Goal: Check status: Check status

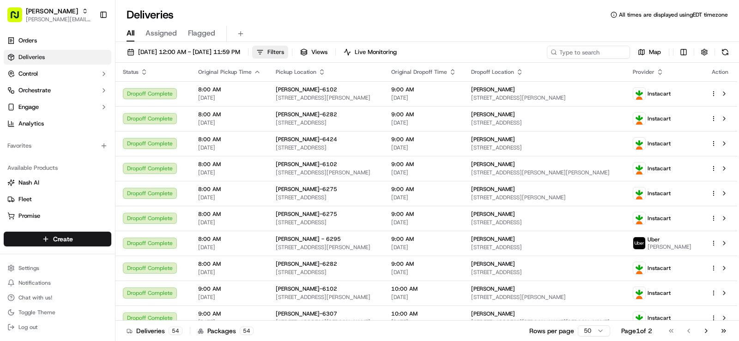
click at [284, 51] on span "Filters" at bounding box center [275, 52] width 17 height 8
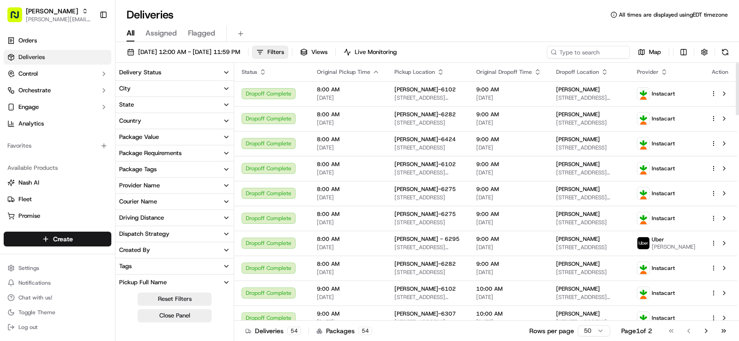
click at [187, 86] on button "City" at bounding box center [174, 89] width 118 height 16
click at [192, 105] on input at bounding box center [180, 105] width 100 height 15
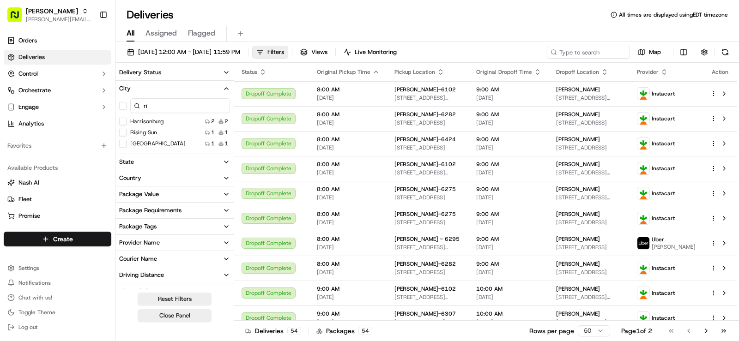
type input "ri"
click at [126, 133] on Sun "Rising Sun" at bounding box center [122, 132] width 7 height 7
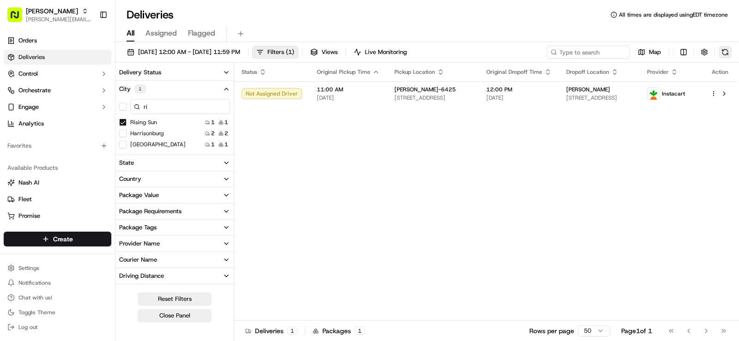
click at [724, 54] on button at bounding box center [725, 52] width 13 height 13
click at [298, 54] on button "Filters ( 1 )" at bounding box center [275, 52] width 46 height 13
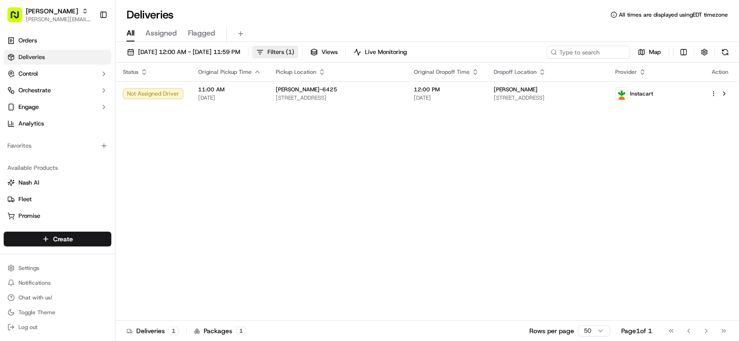
click at [294, 52] on span "( 1 )" at bounding box center [290, 52] width 8 height 8
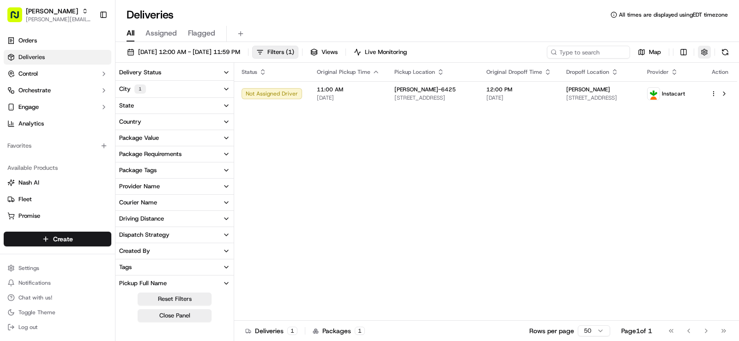
click at [702, 53] on button "button" at bounding box center [704, 52] width 13 height 13
click at [703, 52] on button "button" at bounding box center [704, 52] width 13 height 13
click at [97, 36] on link "Orders" at bounding box center [58, 40] width 108 height 15
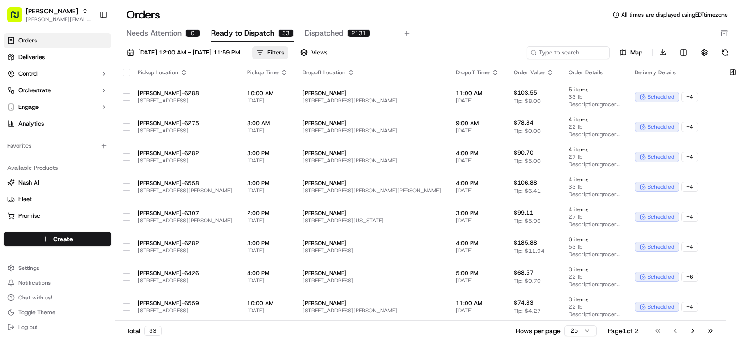
click at [288, 49] on button "Filters" at bounding box center [270, 52] width 36 height 13
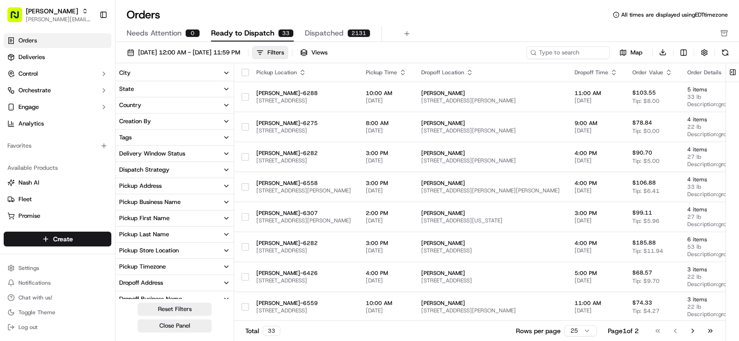
click at [191, 73] on button "City" at bounding box center [174, 73] width 118 height 16
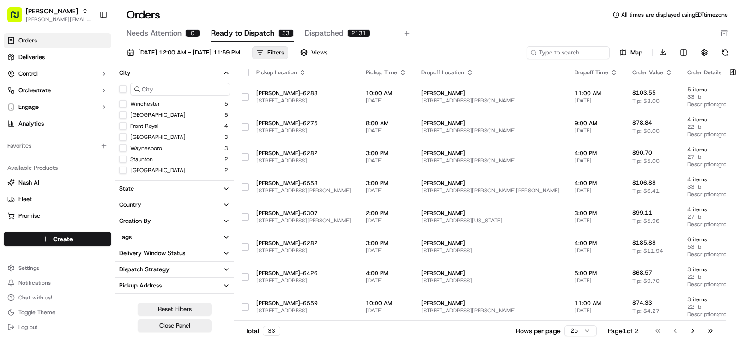
click at [153, 90] on input at bounding box center [180, 89] width 100 height 13
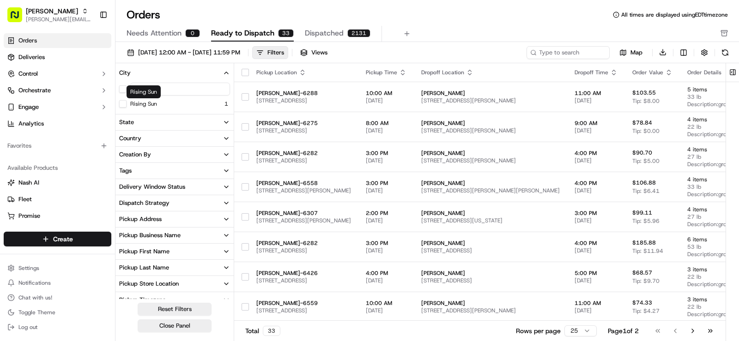
type input "ris"
click at [116, 102] on div "Rising Sun 1" at bounding box center [174, 103] width 118 height 9
click at [121, 103] on Sun "Rising Sun" at bounding box center [122, 103] width 7 height 7
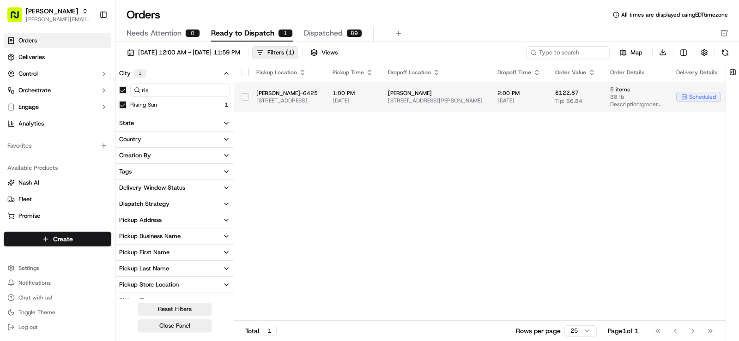
click at [325, 85] on td "Martin's-6425 1 E Main St, Rising Sun, MD 21911, US" at bounding box center [287, 97] width 76 height 30
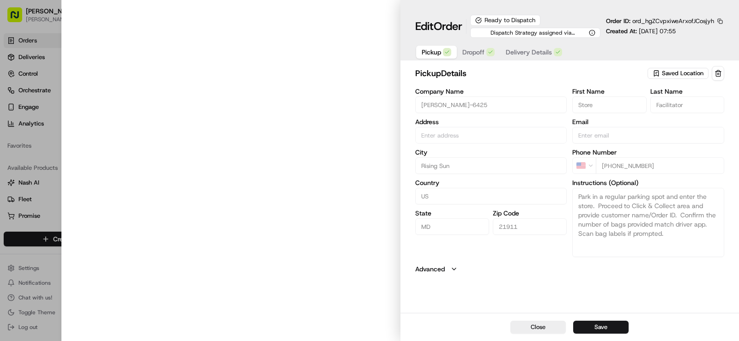
type input "[STREET_ADDRESS]"
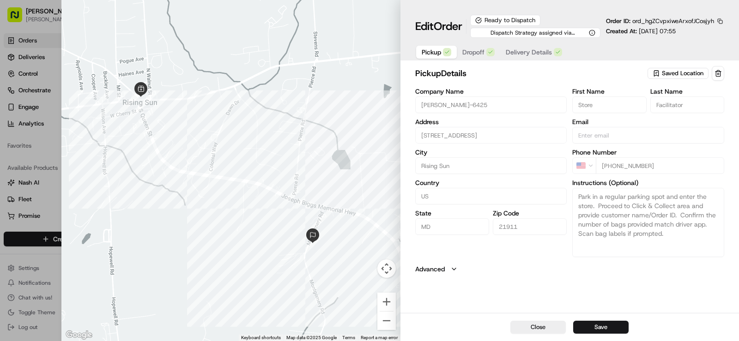
click at [437, 270] on label "Advanced" at bounding box center [430, 269] width 30 height 9
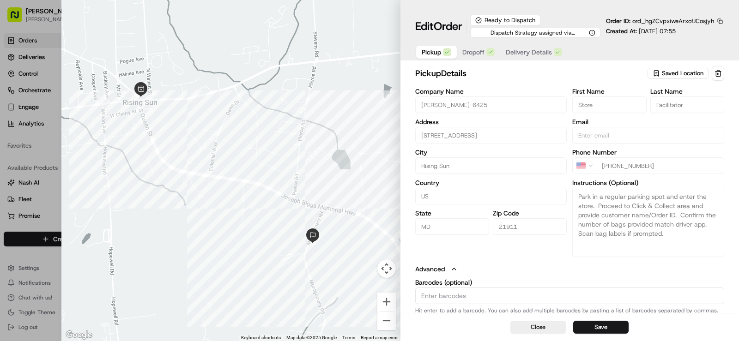
scroll to position [3, 0]
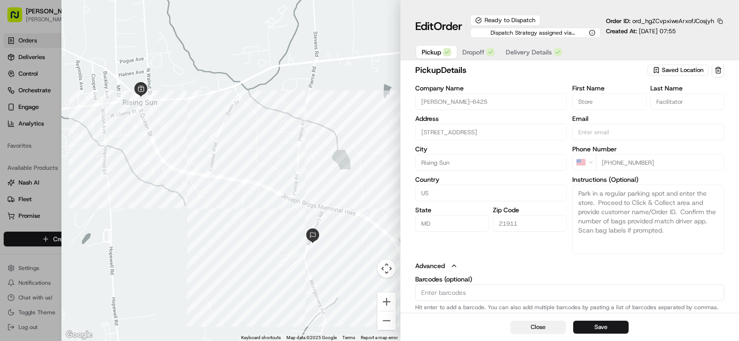
click at [548, 328] on button "Close" at bounding box center [537, 327] width 55 height 13
type input "+1"
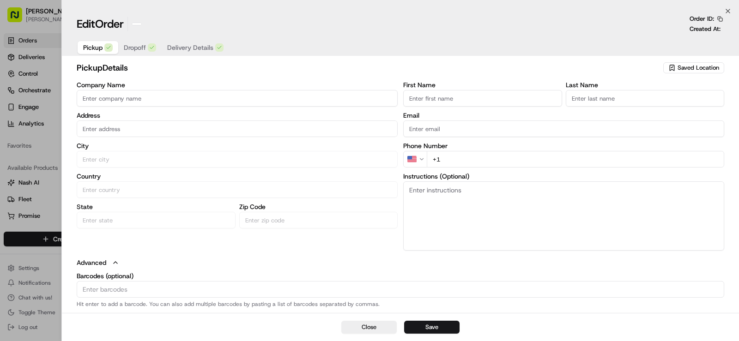
scroll to position [0, 0]
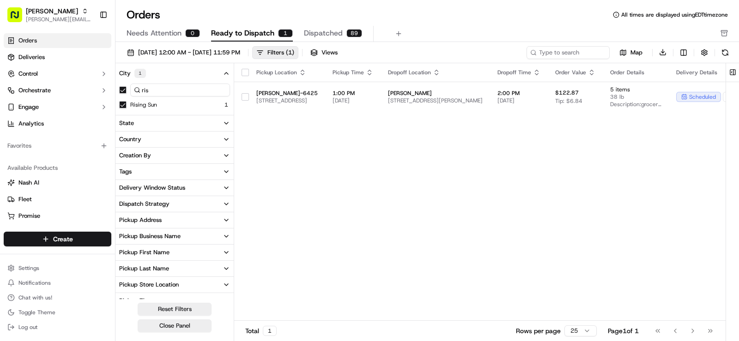
click at [318, 32] on span "Dispatched" at bounding box center [323, 33] width 39 height 11
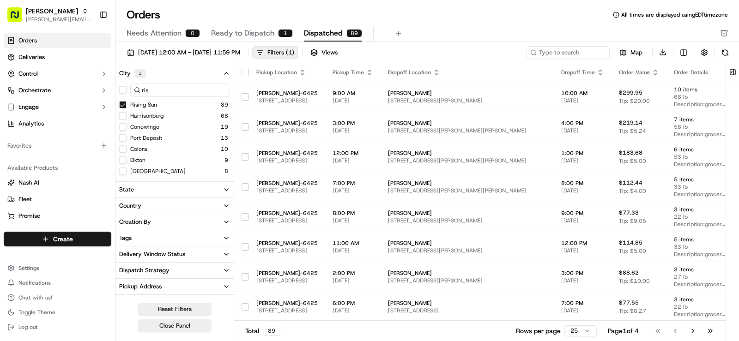
click at [604, 71] on icon "button" at bounding box center [600, 72] width 7 height 7
click at [629, 87] on button "Dropoff Start Time (Earliest)" at bounding box center [641, 84] width 86 height 11
click at [228, 33] on span "Ready to Dispatch" at bounding box center [242, 33] width 63 height 11
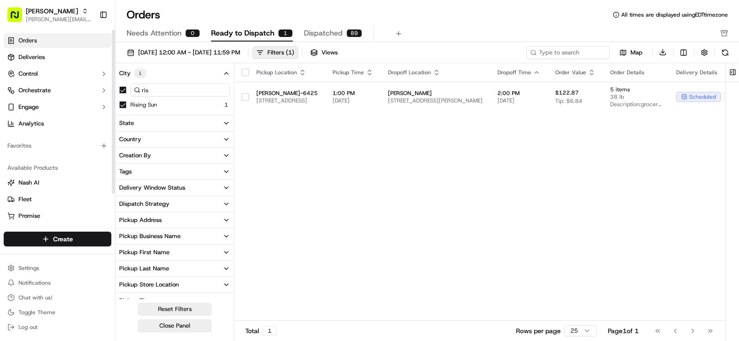
click at [73, 37] on link "Orders" at bounding box center [58, 40] width 108 height 15
click at [37, 54] on span "Deliveries" at bounding box center [31, 57] width 26 height 8
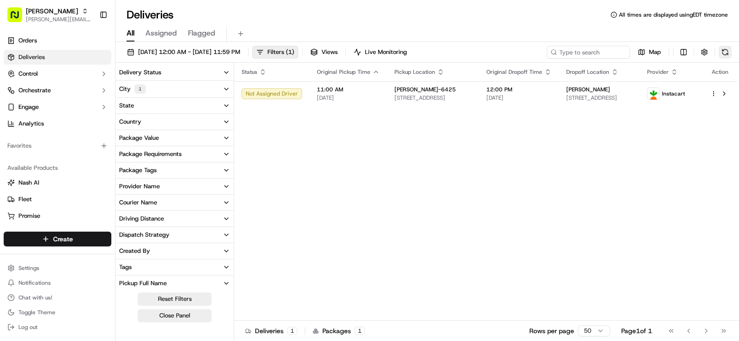
click at [722, 48] on button at bounding box center [725, 52] width 13 height 13
click at [731, 54] on button at bounding box center [725, 52] width 13 height 13
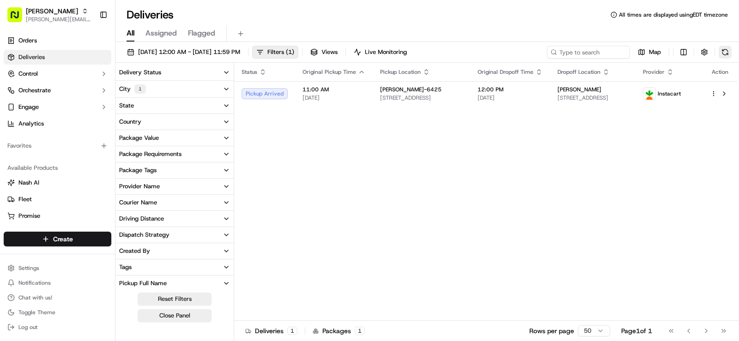
click at [723, 52] on button at bounding box center [725, 52] width 13 height 13
click at [363, 97] on span "[DATE]" at bounding box center [333, 97] width 63 height 7
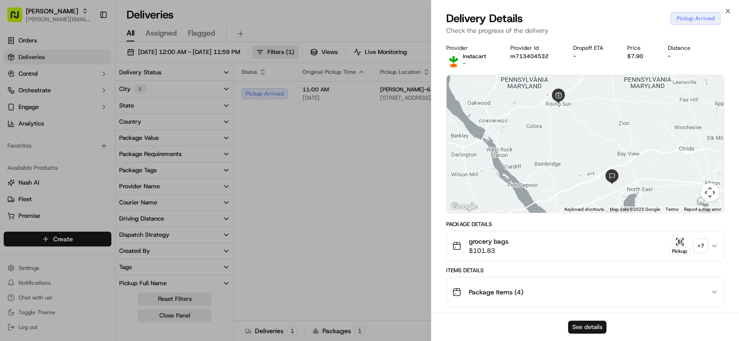
click at [586, 329] on button "See details" at bounding box center [587, 327] width 38 height 13
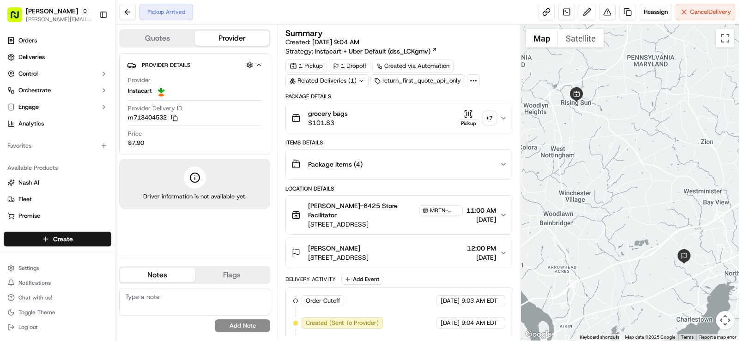
click at [143, 66] on span "Provider Details" at bounding box center [166, 64] width 48 height 7
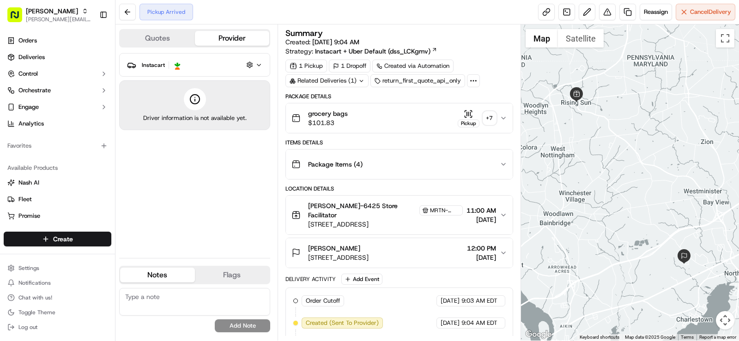
click at [143, 66] on span "Instacart" at bounding box center [153, 64] width 23 height 7
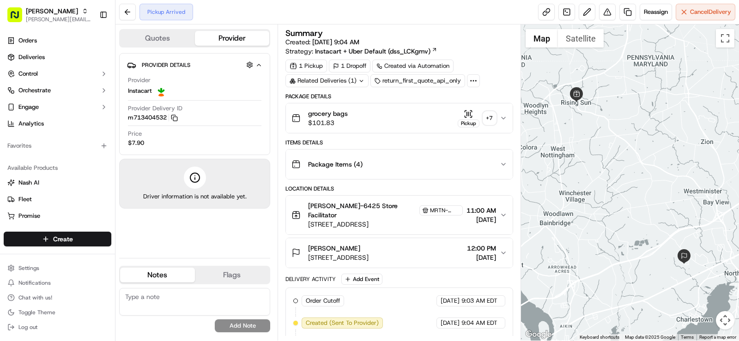
click at [200, 179] on circle at bounding box center [194, 177] width 9 height 9
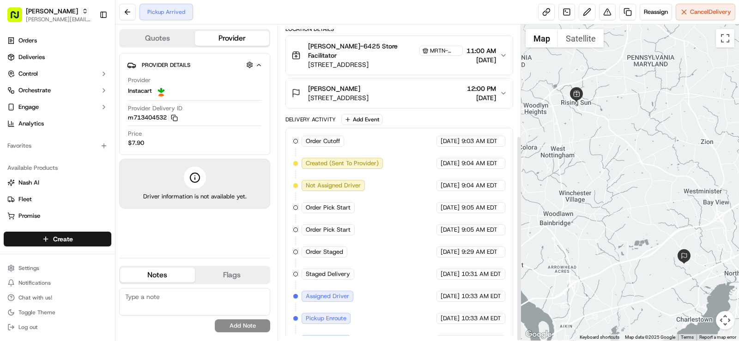
scroll to position [169, 0]
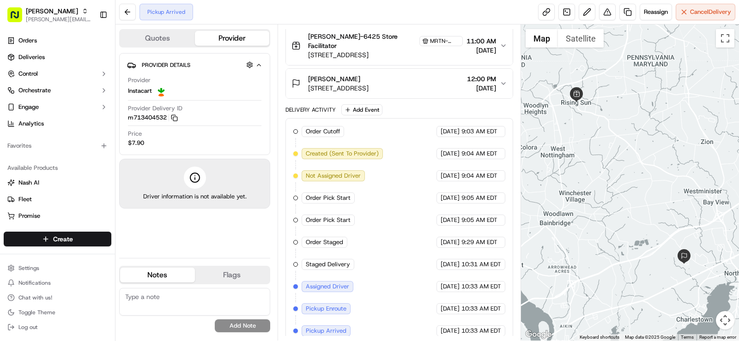
click at [339, 283] on span "Assigned Driver" at bounding box center [327, 287] width 43 height 8
click at [484, 271] on div "Order Cutoff Martin's 09/16/2025 9:03 AM EDT Created (Sent To Provider) Instaca…" at bounding box center [399, 231] width 212 height 211
click at [128, 15] on button at bounding box center [127, 12] width 17 height 17
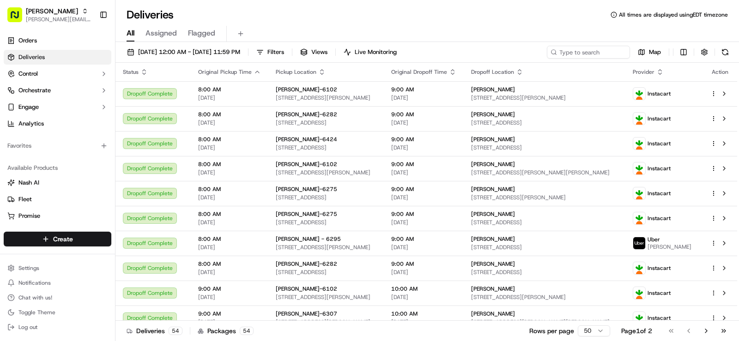
click at [163, 36] on span "Assigned" at bounding box center [160, 33] width 31 height 11
click at [298, 51] on button "Filters ( 1 )" at bounding box center [275, 52] width 46 height 13
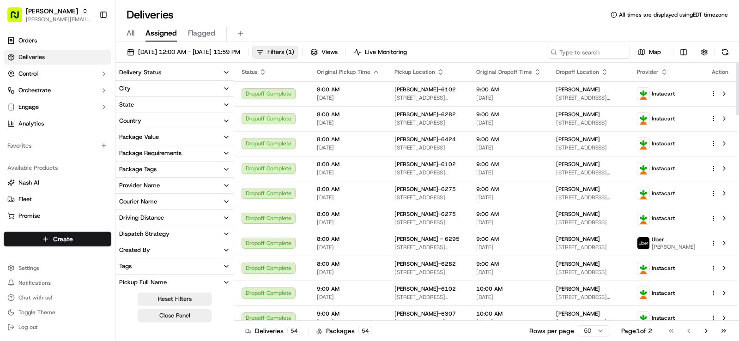
click at [150, 90] on button "City" at bounding box center [174, 89] width 118 height 16
click at [183, 104] on input at bounding box center [180, 105] width 100 height 15
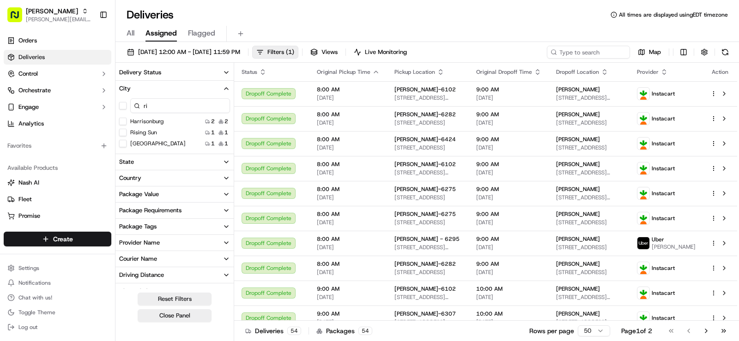
type input "ri"
click at [124, 133] on Sun "Rising Sun" at bounding box center [122, 132] width 7 height 7
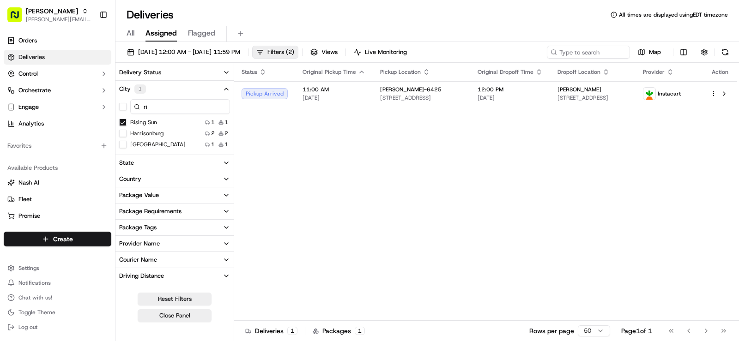
click at [223, 86] on icon "button" at bounding box center [226, 88] width 7 height 7
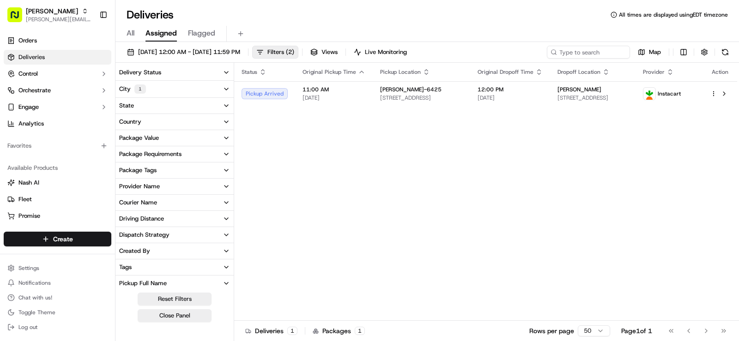
click at [337, 138] on div "Status Original Pickup Time Pickup Location Original Dropoff Time Dropoff Locat…" at bounding box center [485, 192] width 503 height 258
click at [726, 95] on button at bounding box center [724, 93] width 11 height 11
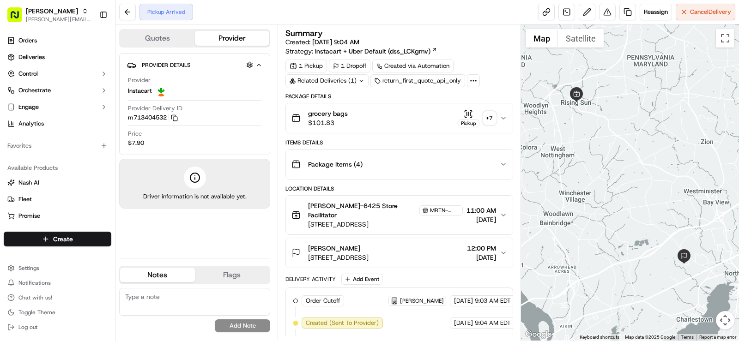
click at [470, 81] on icon at bounding box center [473, 81] width 8 height 8
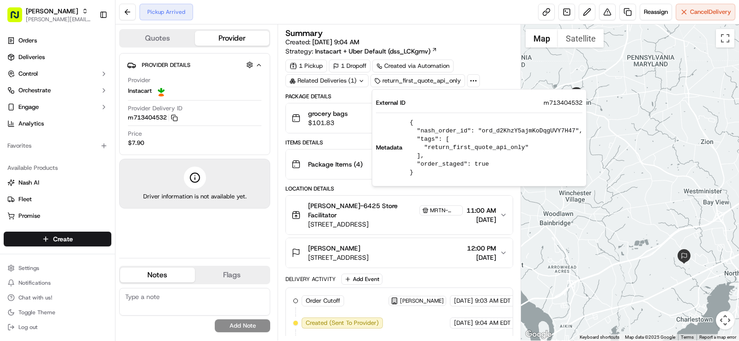
click at [471, 81] on icon at bounding box center [473, 81] width 8 height 8
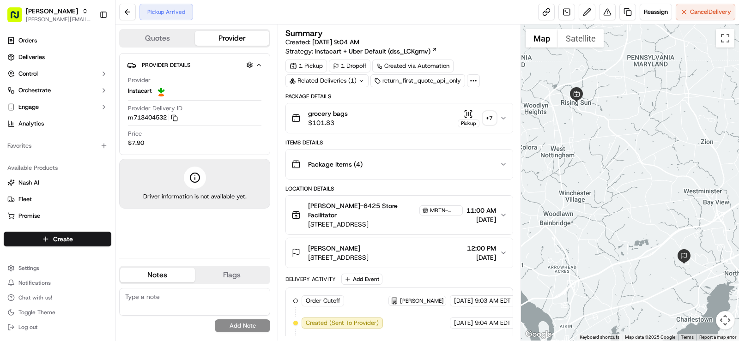
click at [359, 80] on icon at bounding box center [361, 81] width 6 height 6
click at [359, 80] on icon at bounding box center [360, 81] width 6 height 6
